Goal: Use online tool/utility: Use online tool/utility

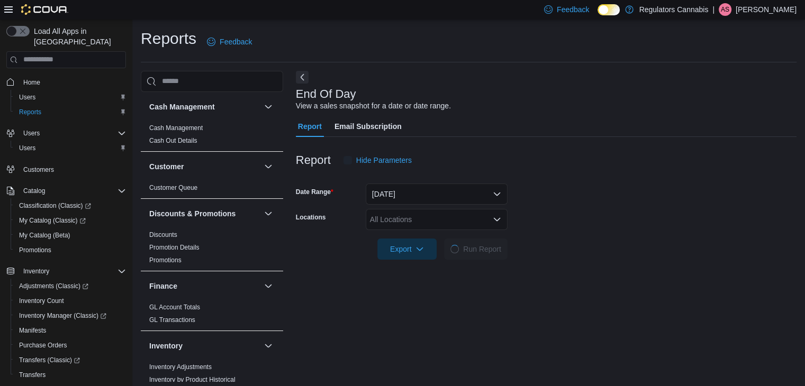
scroll to position [4, 0]
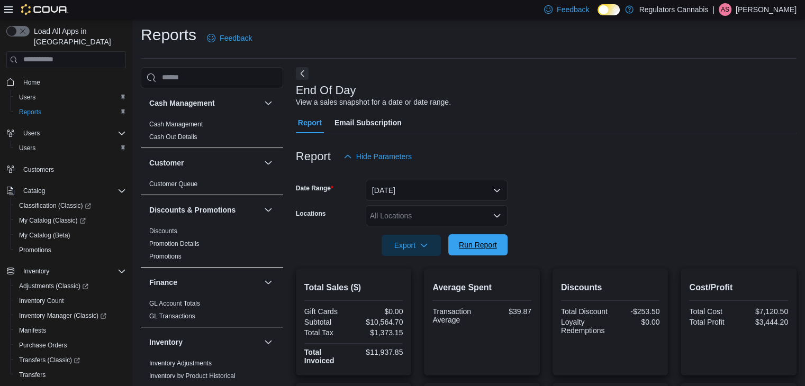
click at [467, 245] on span "Run Report" at bounding box center [478, 245] width 38 height 11
click at [487, 242] on span "Run Report" at bounding box center [478, 245] width 38 height 11
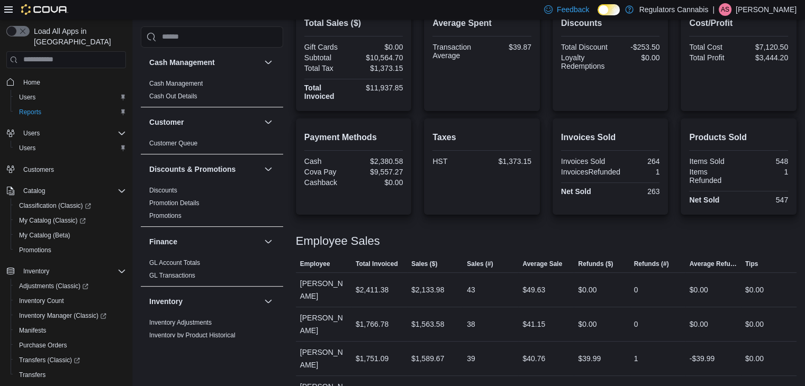
scroll to position [162, 0]
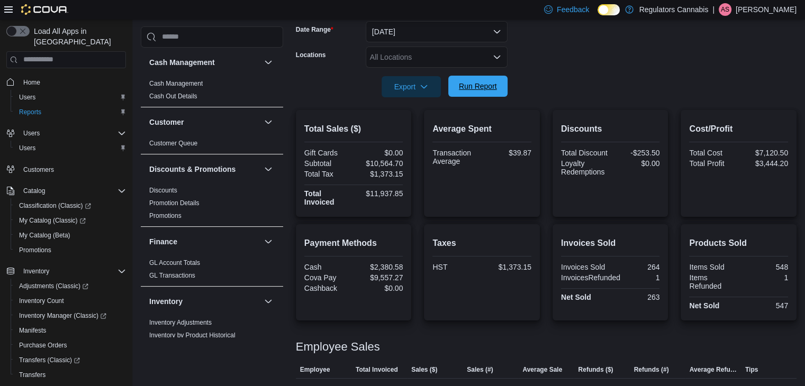
click at [481, 94] on span "Run Report" at bounding box center [478, 86] width 47 height 21
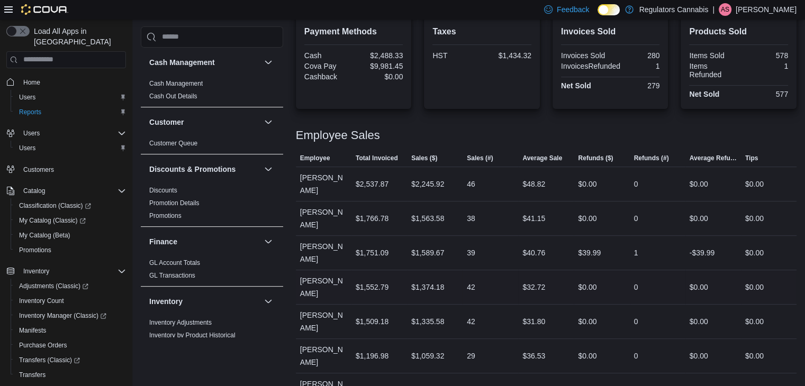
scroll to position [0, 0]
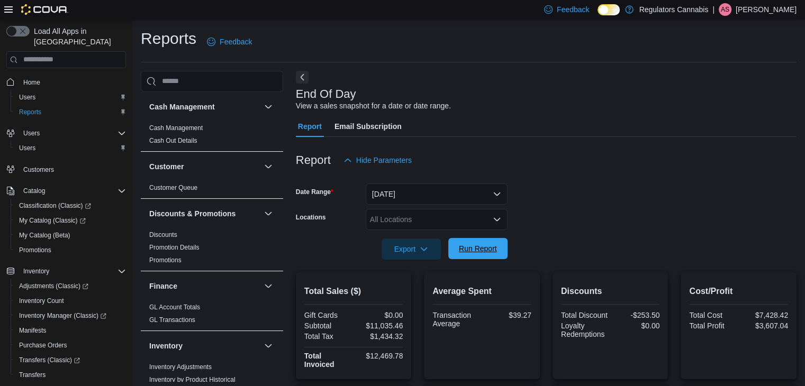
click at [474, 246] on span "Run Report" at bounding box center [478, 248] width 38 height 11
